Goal: Navigation & Orientation: Find specific page/section

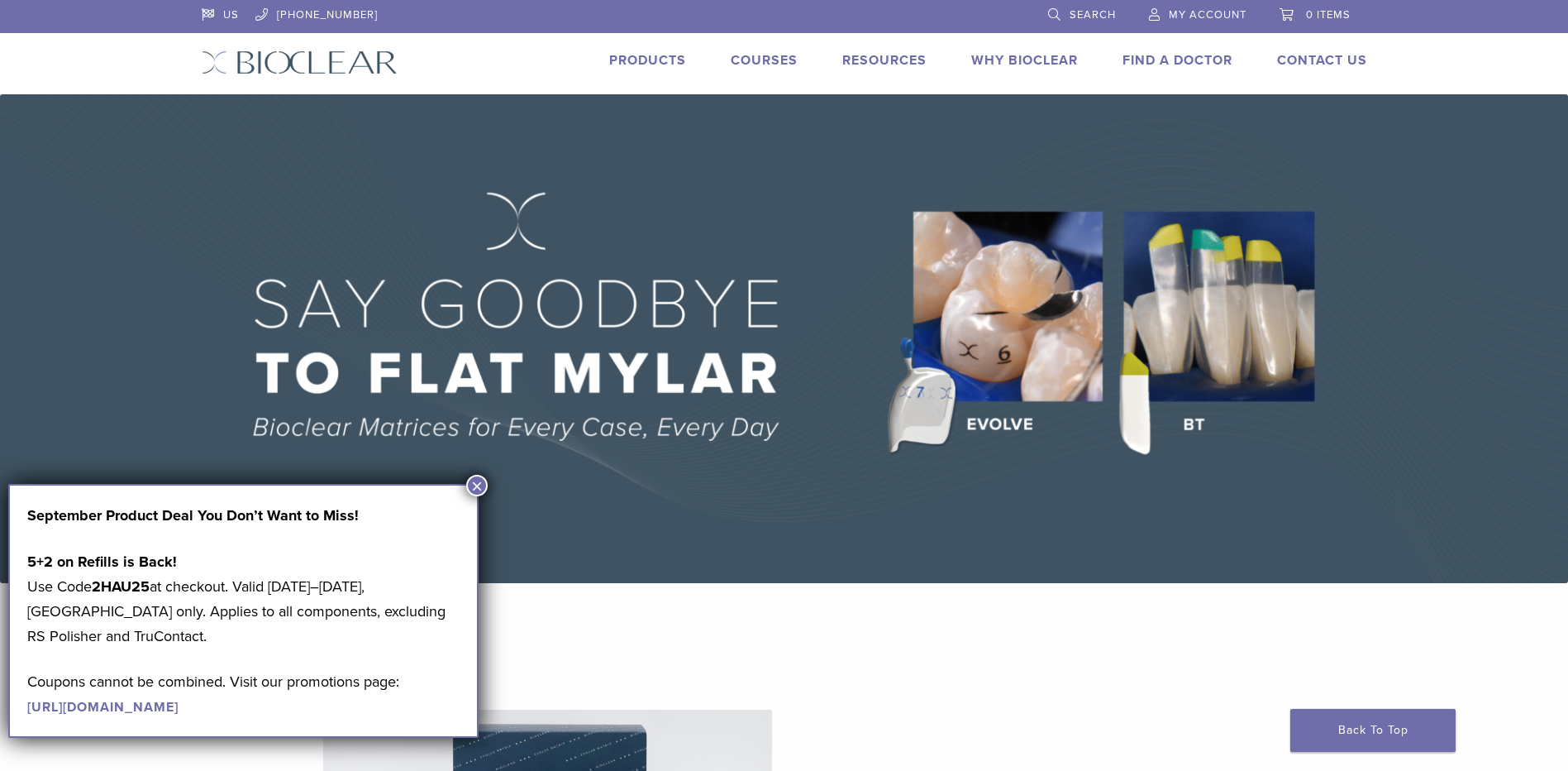
click at [476, 480] on button "×" at bounding box center [476, 485] width 21 height 21
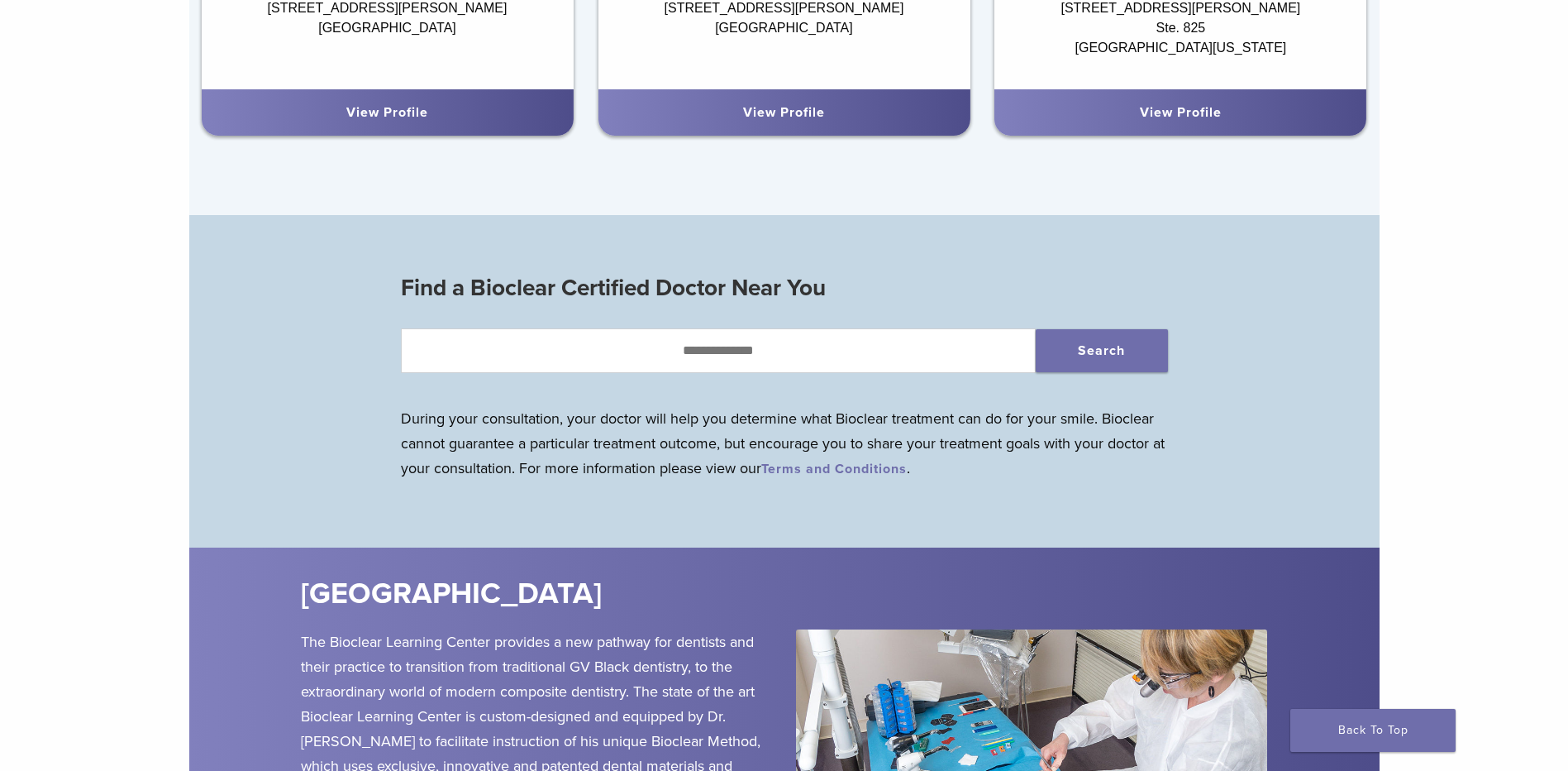
scroll to position [1737, 0]
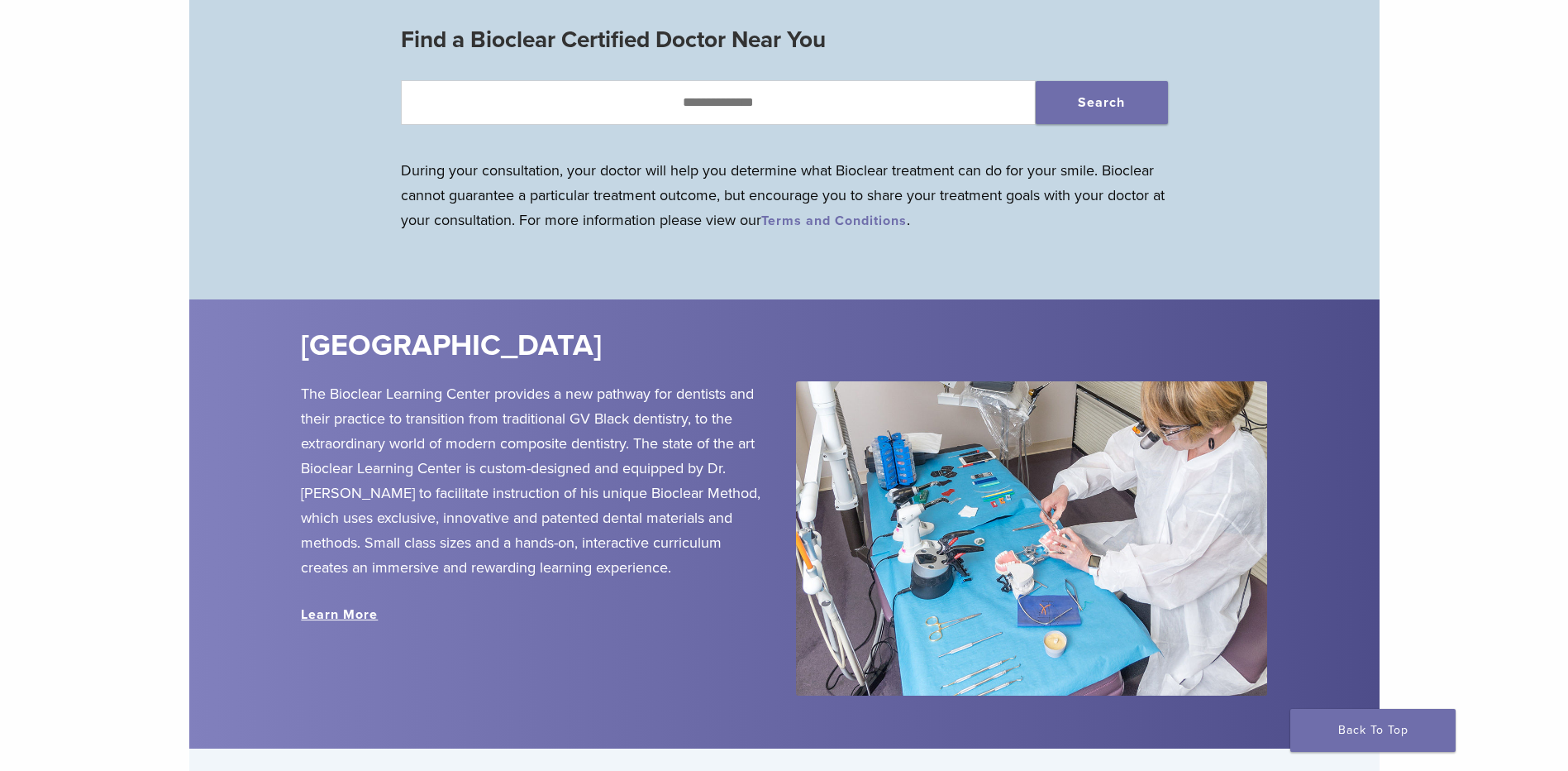
click at [344, 616] on link "Learn More" at bounding box center [339, 615] width 77 height 17
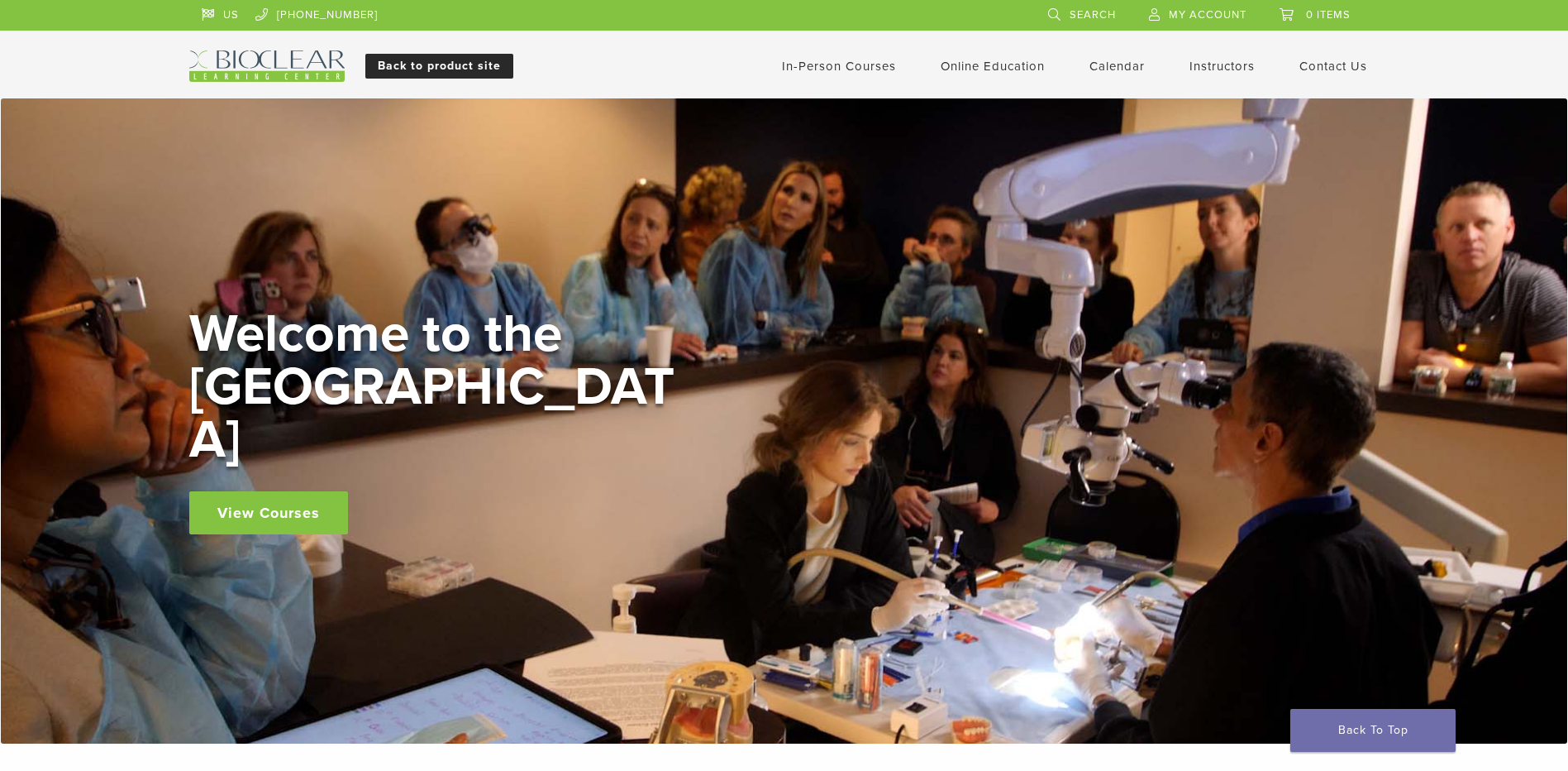
click at [449, 71] on link "Back to product site" at bounding box center [439, 66] width 148 height 25
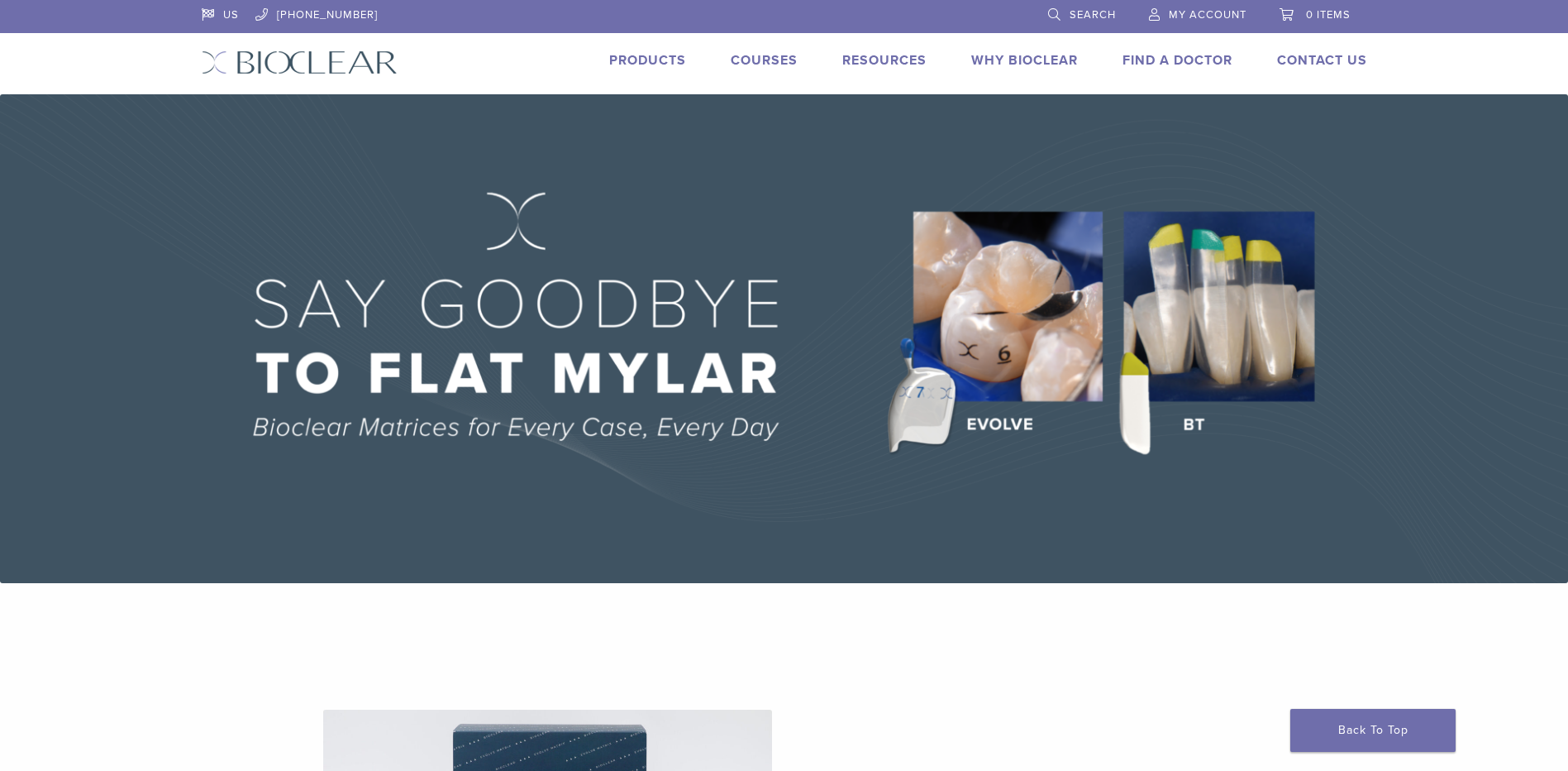
click at [666, 61] on link "Products" at bounding box center [648, 61] width 77 height 17
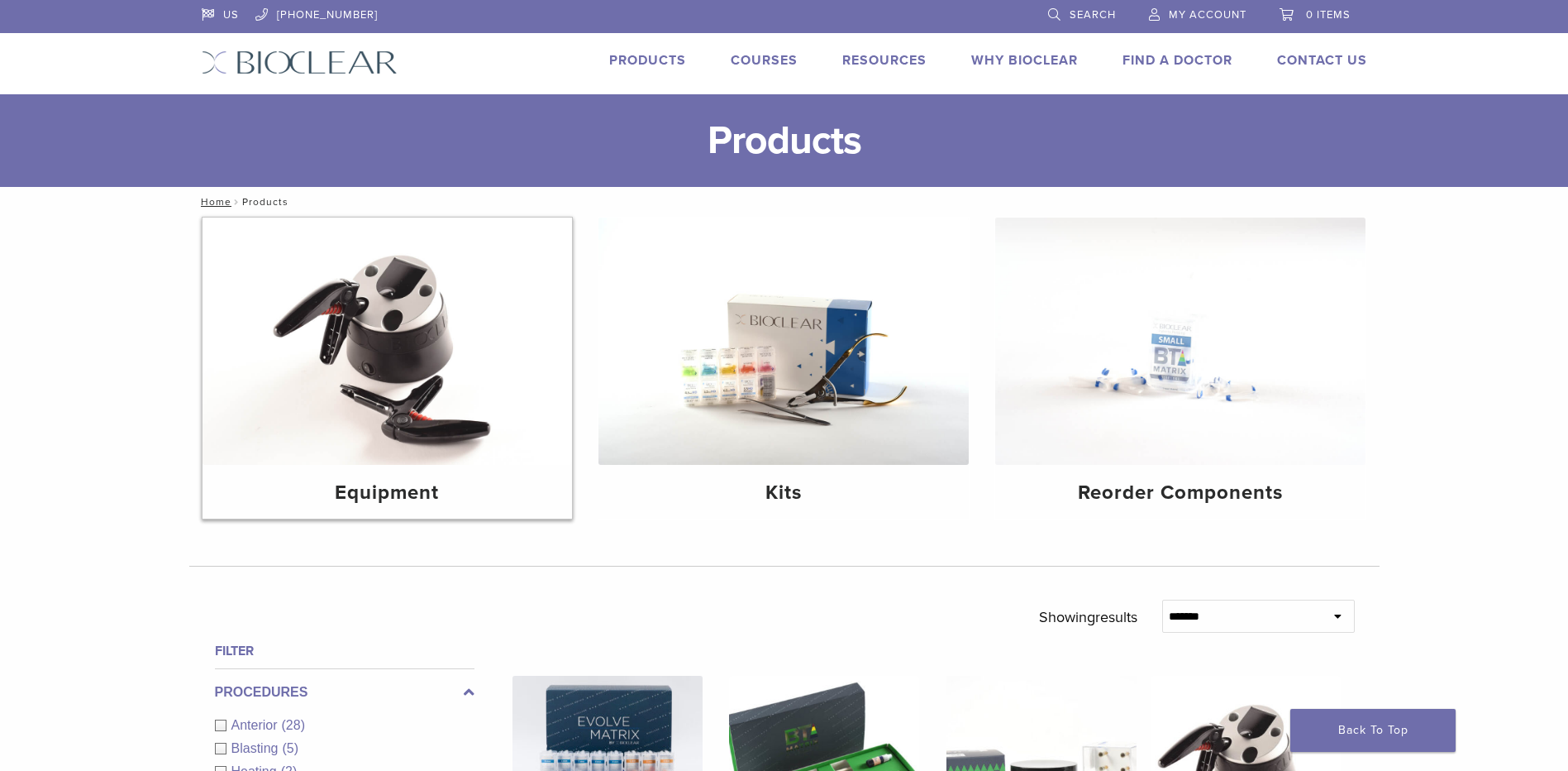
click at [398, 357] on img at bounding box center [388, 342] width 370 height 248
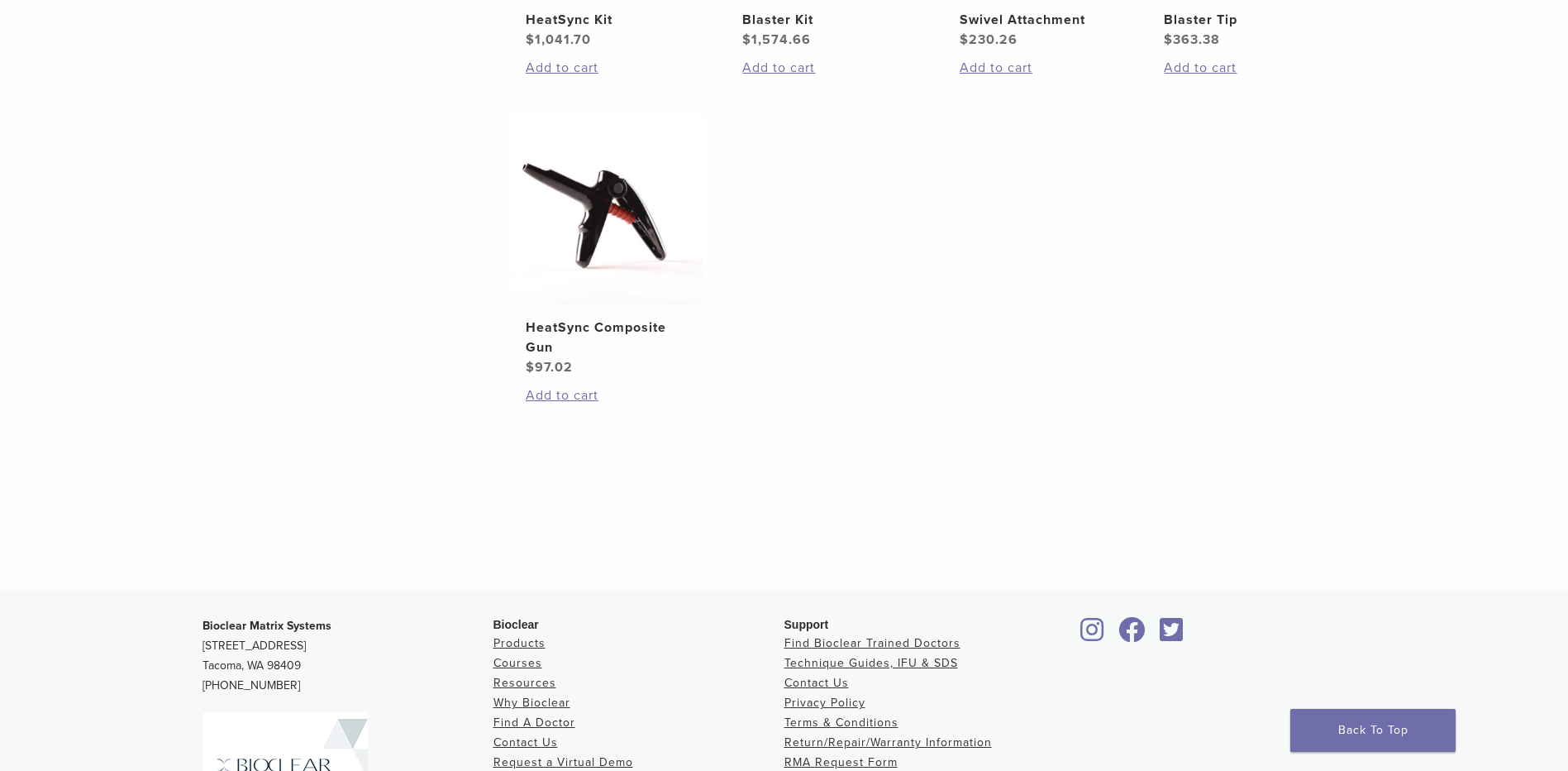
scroll to position [83, 0]
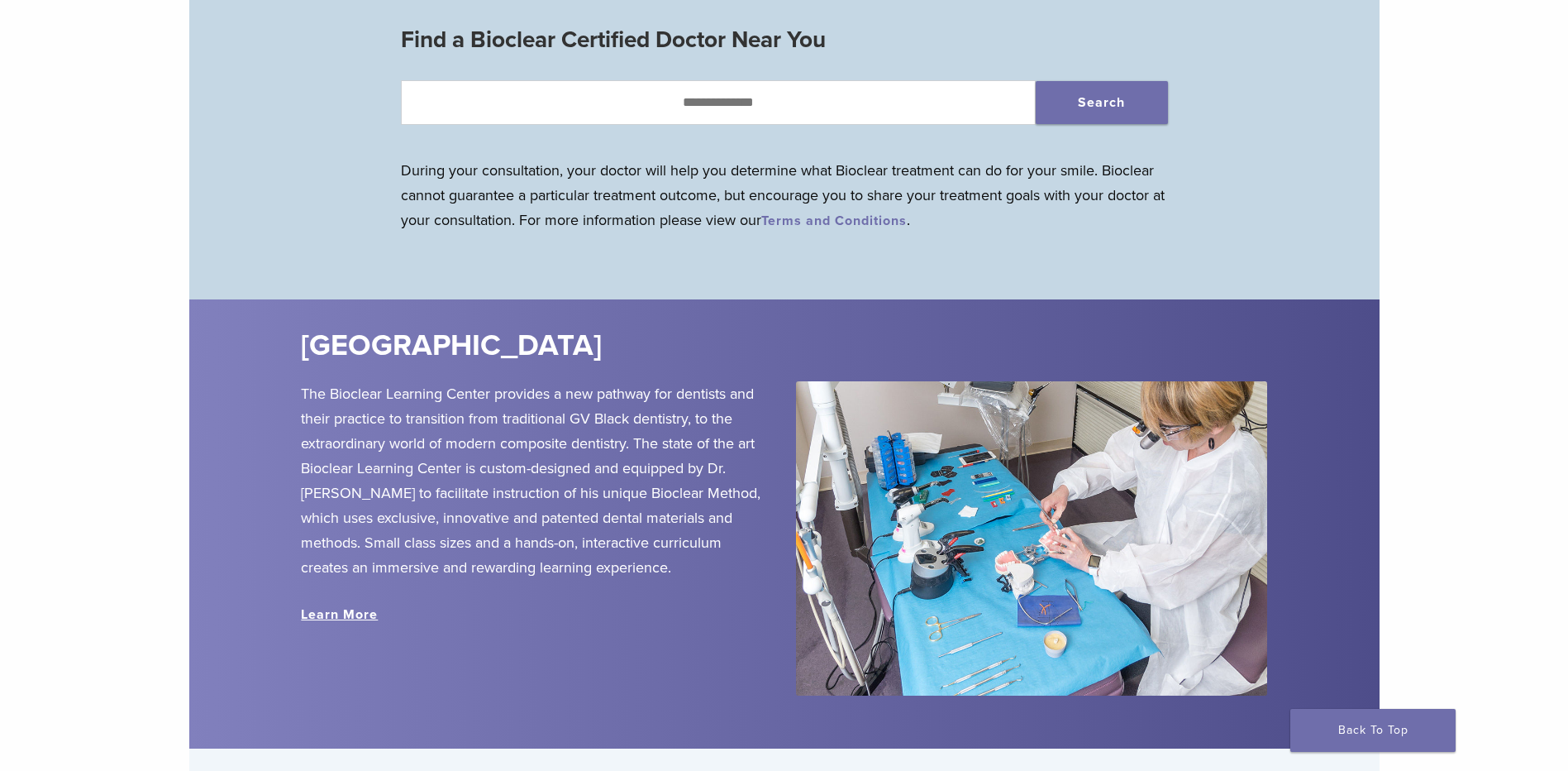
scroll to position [2174, 0]
